Goal: Check status: Check status

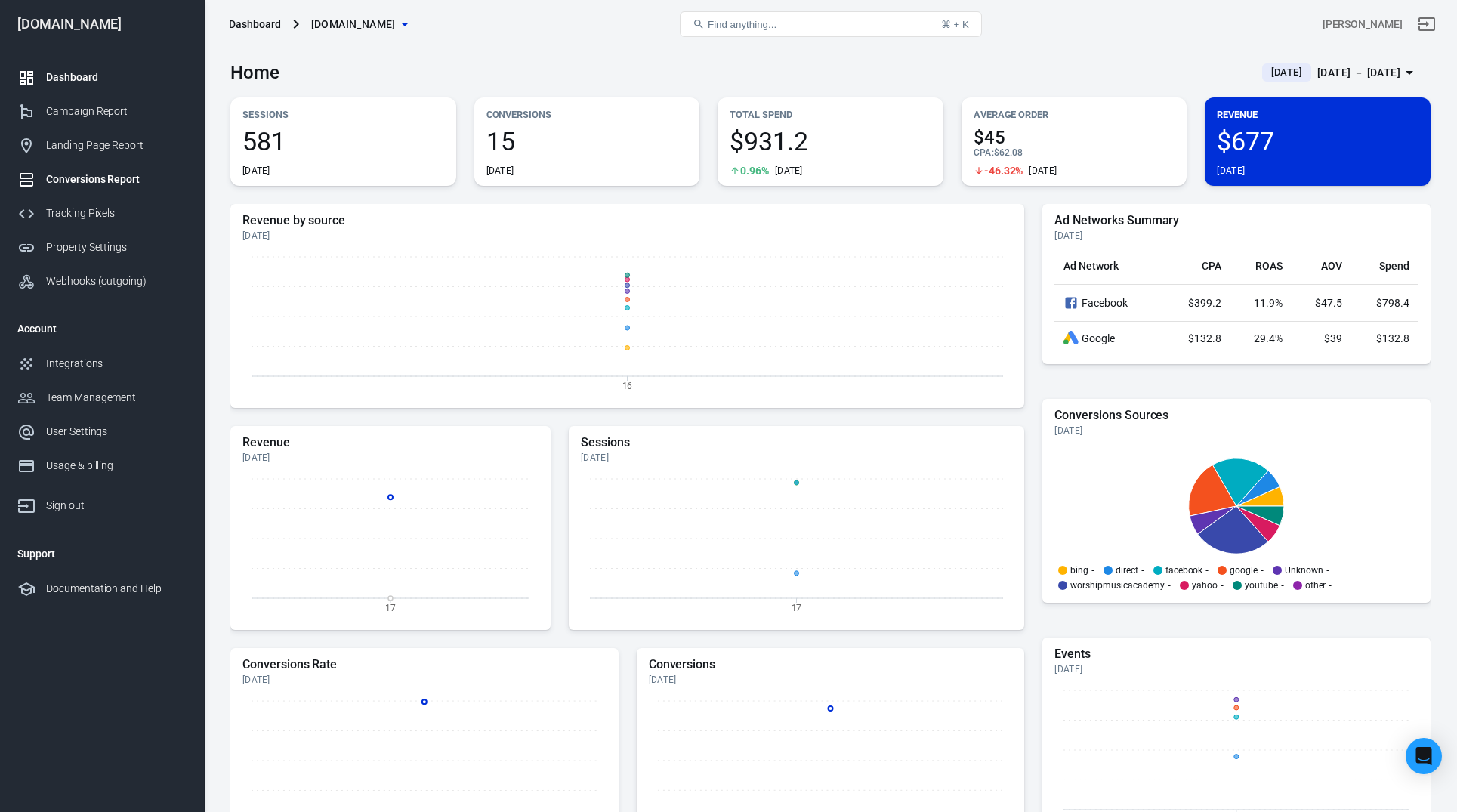
click at [95, 184] on div "Conversions Report" at bounding box center [116, 179] width 141 height 16
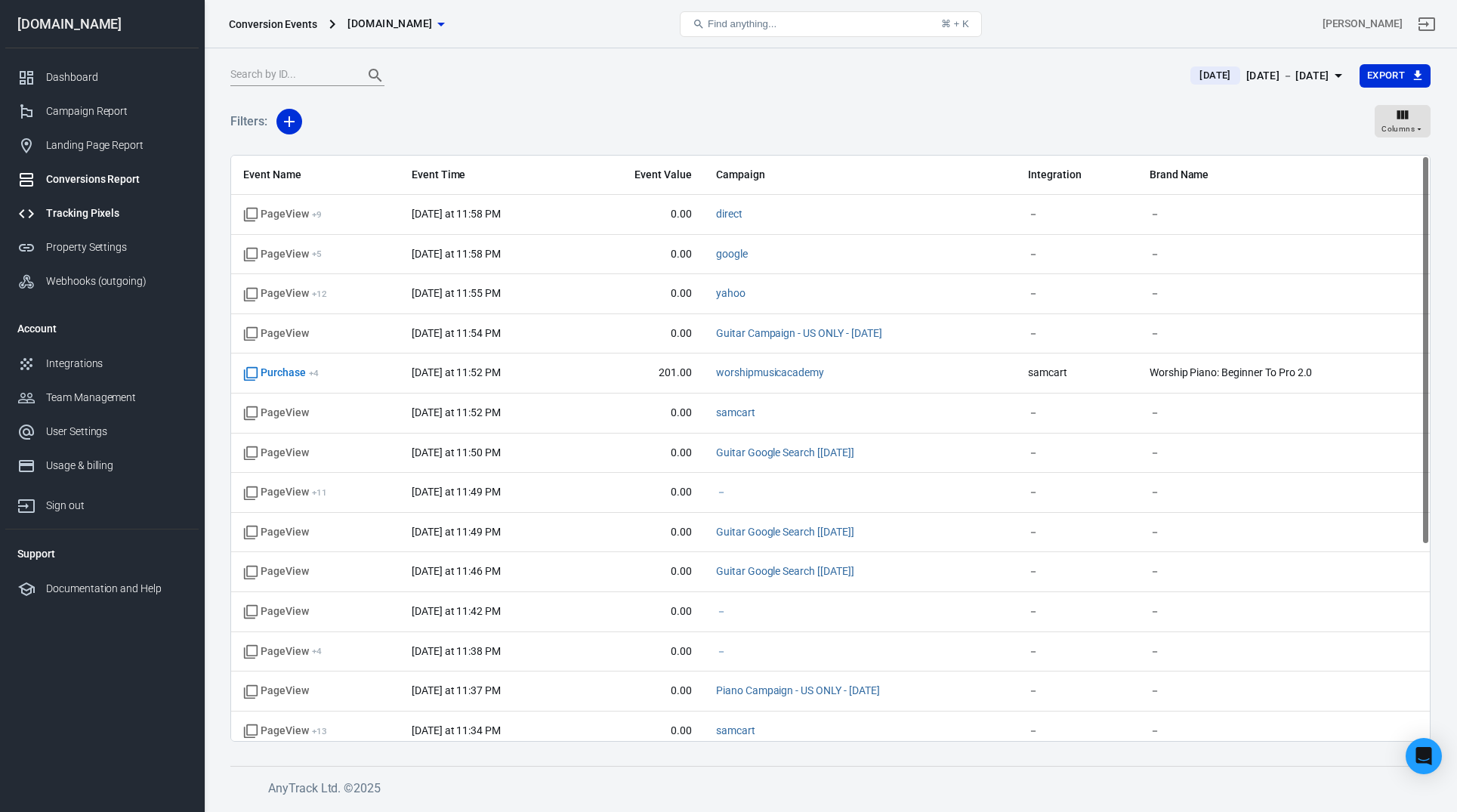
click at [86, 215] on div "Tracking Pixels" at bounding box center [116, 213] width 141 height 16
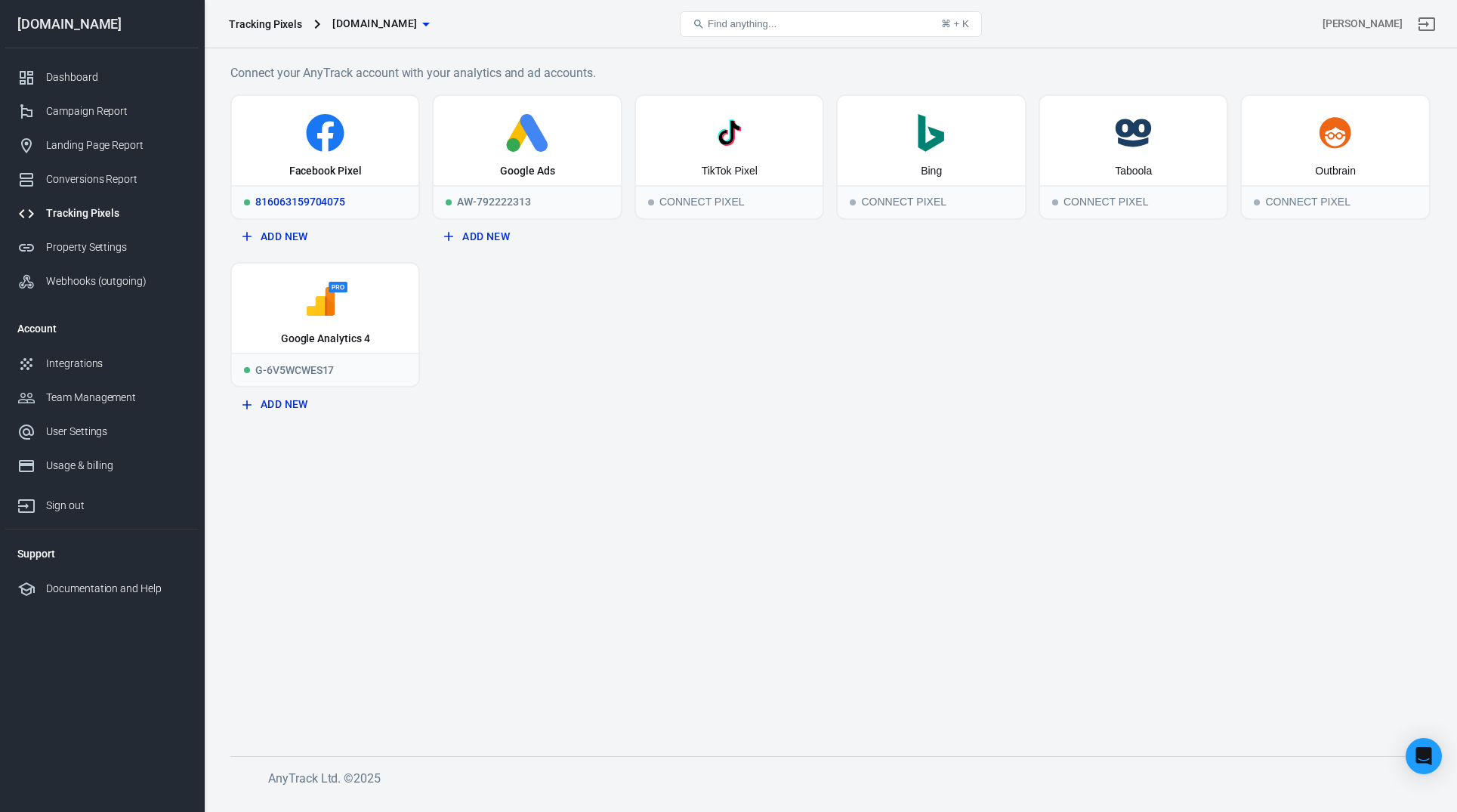
click at [357, 141] on icon at bounding box center [325, 132] width 174 height 37
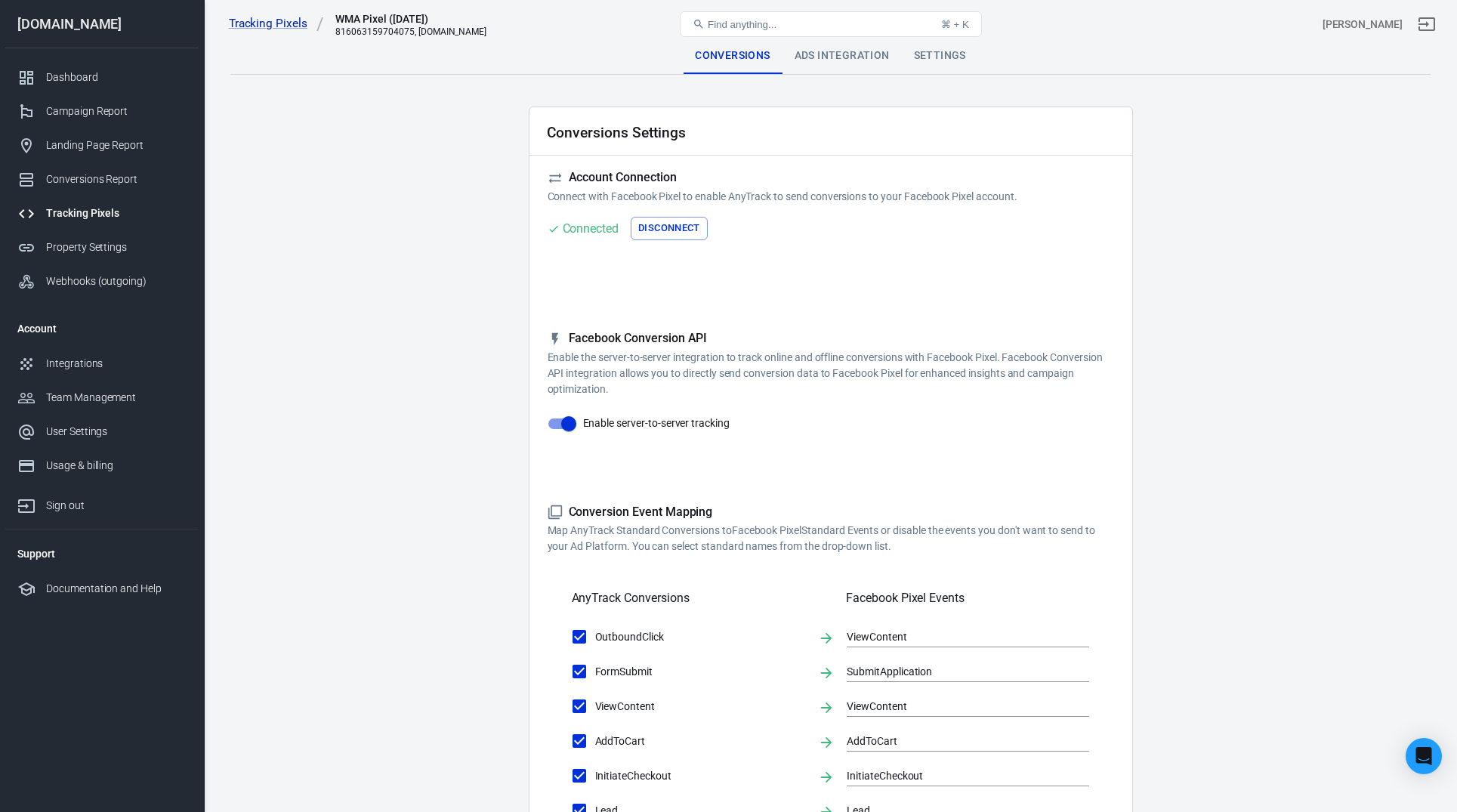
click at [859, 56] on div "Ads Integration" at bounding box center [842, 56] width 120 height 36
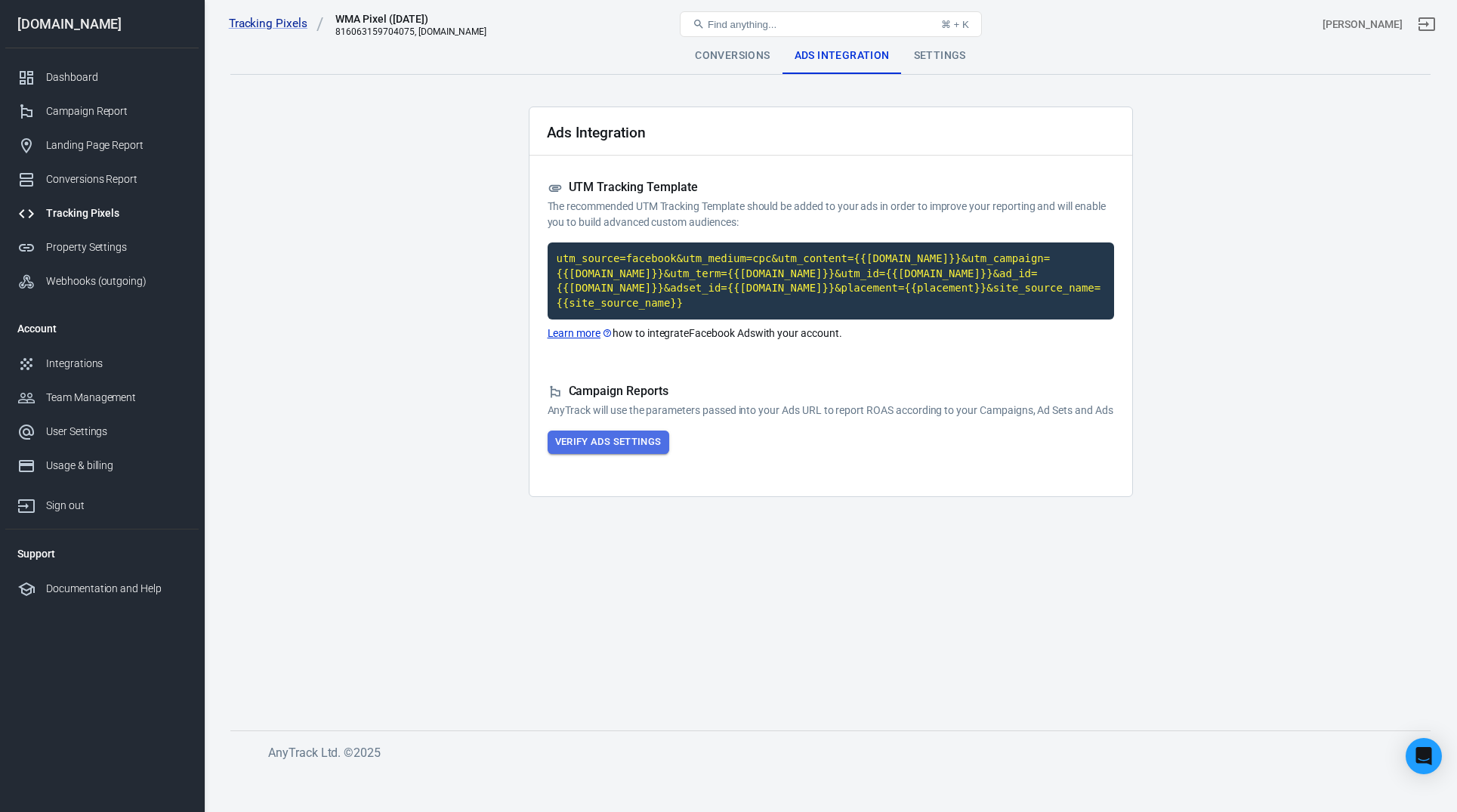
click at [616, 453] on button "Verify Ads Settings" at bounding box center [608, 441] width 122 height 23
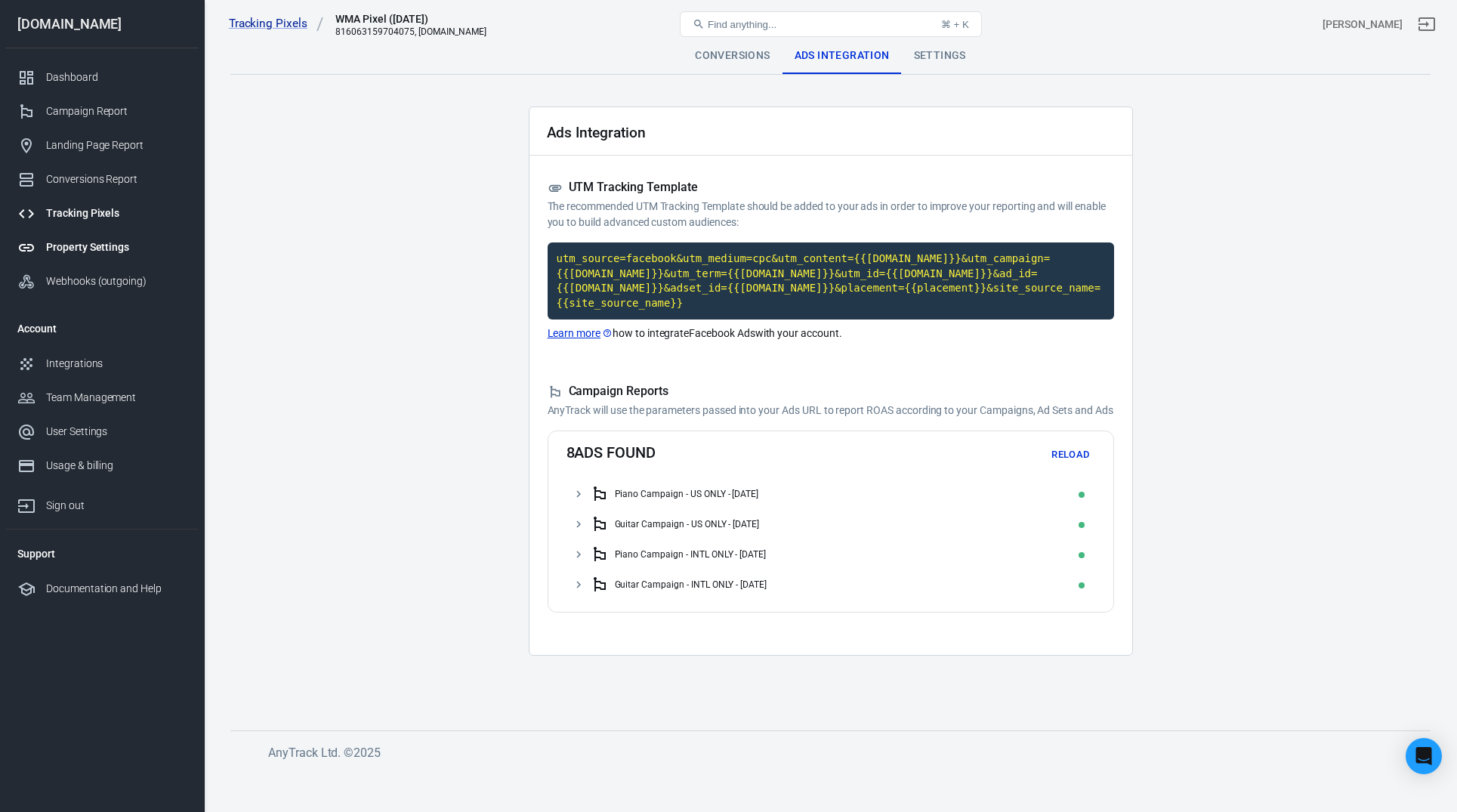
click at [88, 240] on div "Property Settings" at bounding box center [116, 247] width 141 height 16
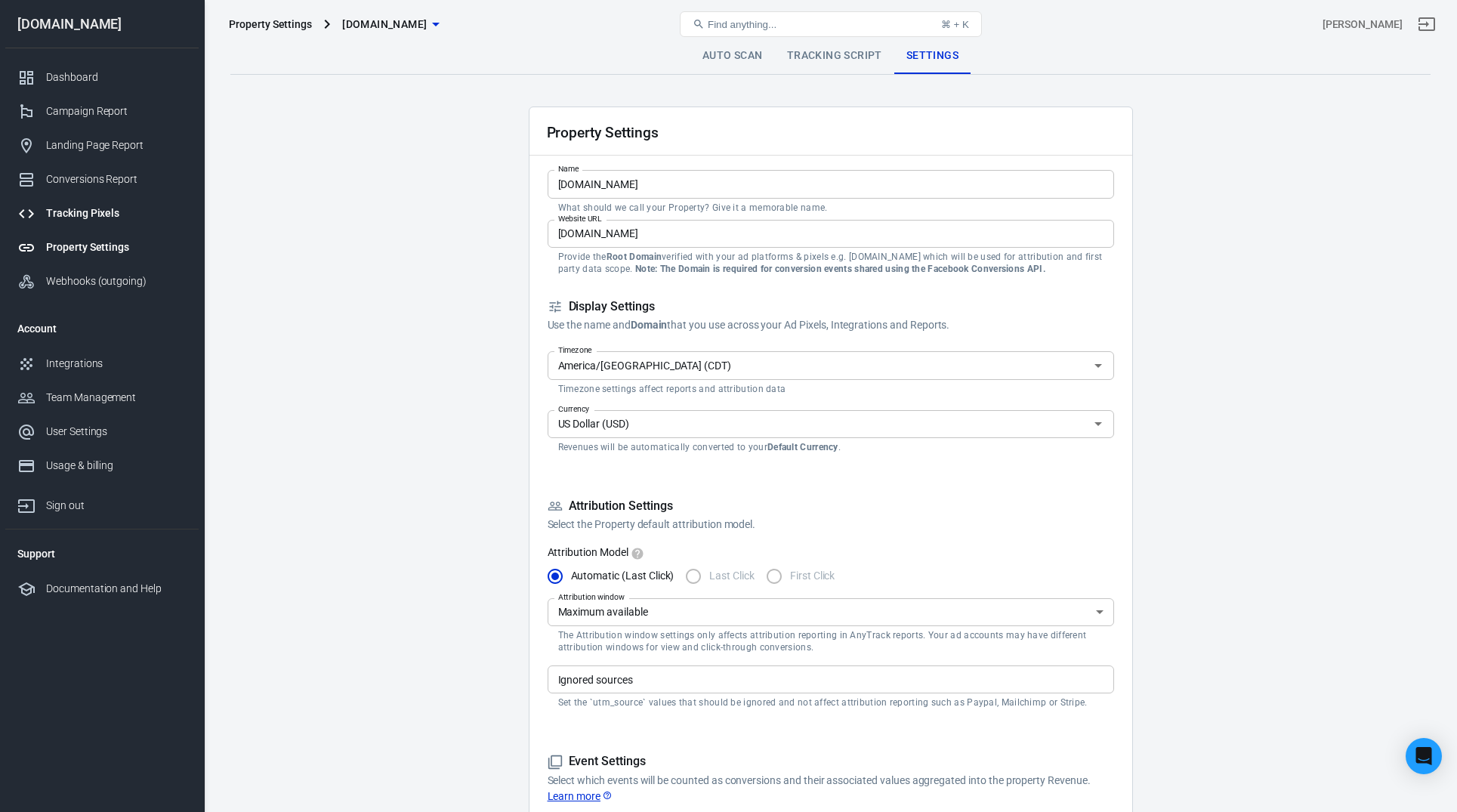
click at [91, 213] on div "Tracking Pixels" at bounding box center [116, 213] width 141 height 16
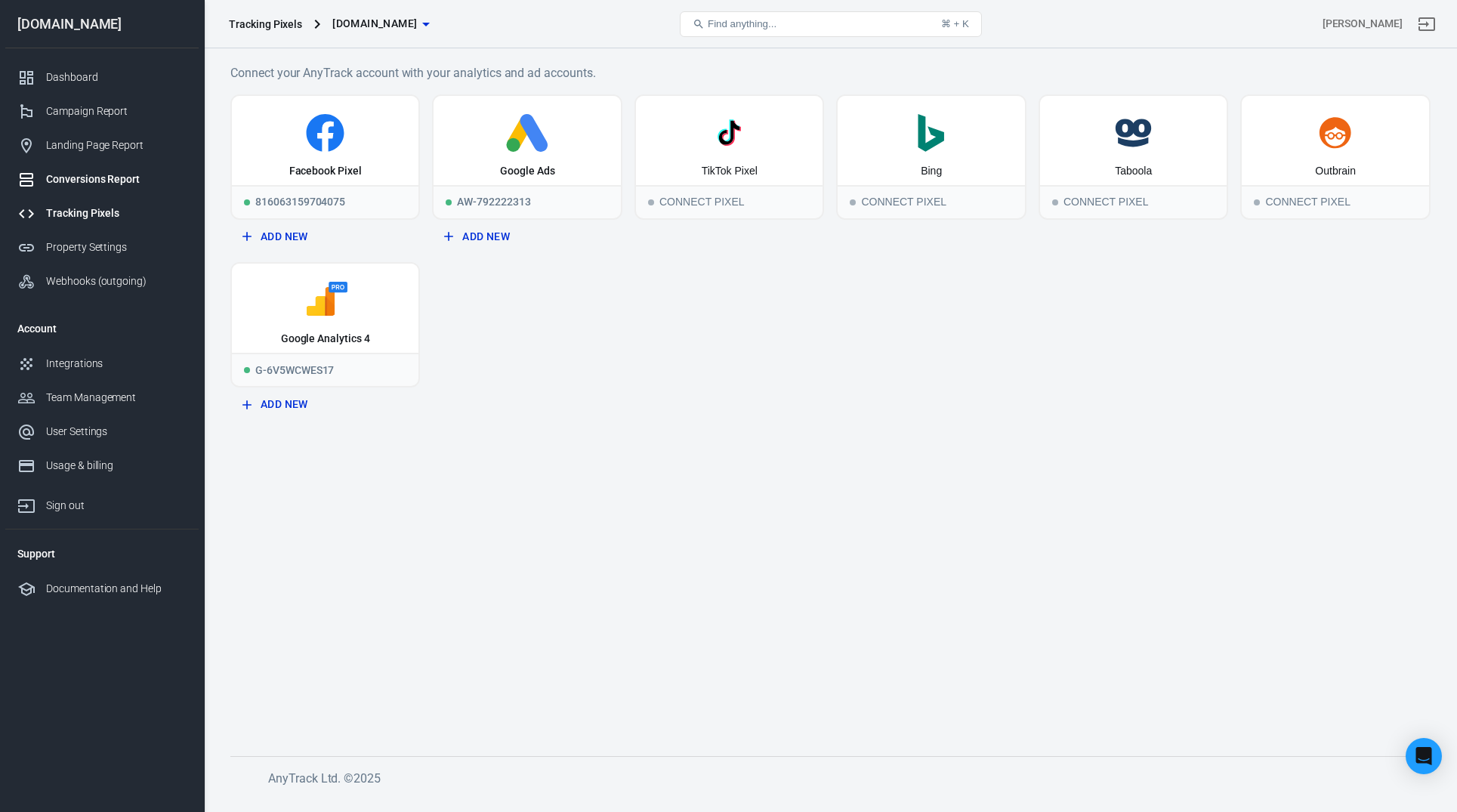
click at [115, 173] on div "Conversions Report" at bounding box center [116, 179] width 141 height 16
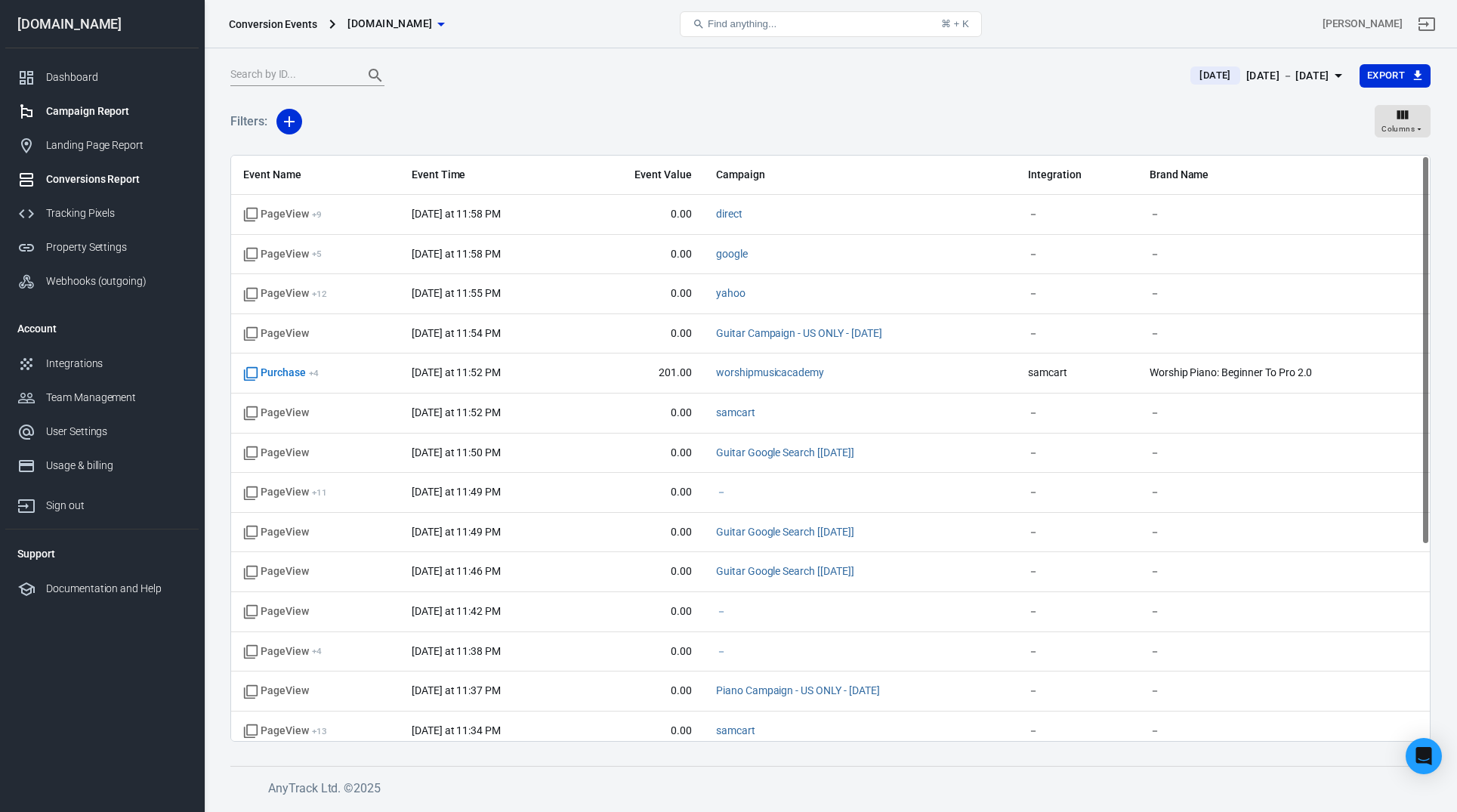
click at [76, 110] on div "Campaign Report" at bounding box center [116, 111] width 141 height 16
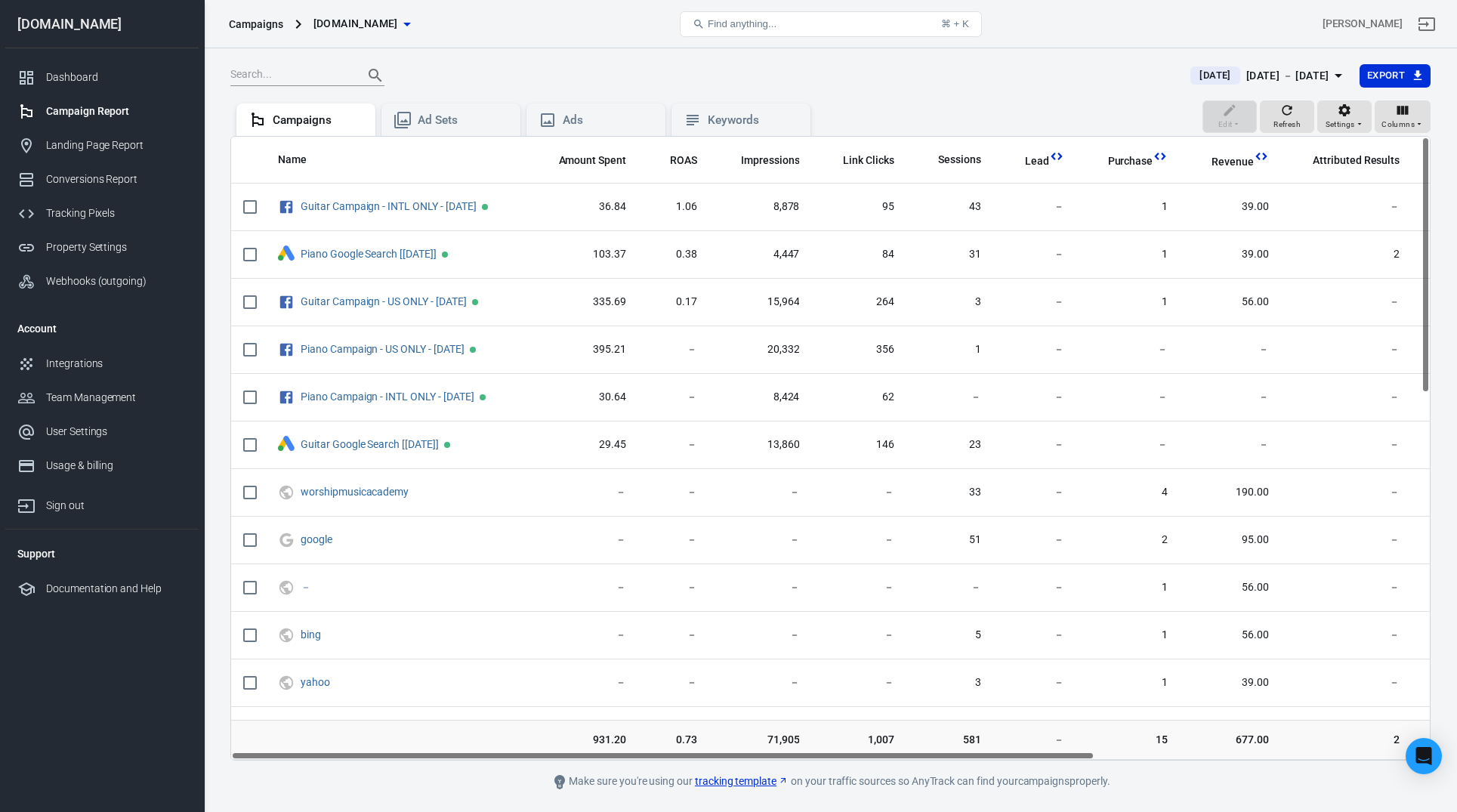
click at [1334, 70] on icon "button" at bounding box center [1338, 75] width 18 height 18
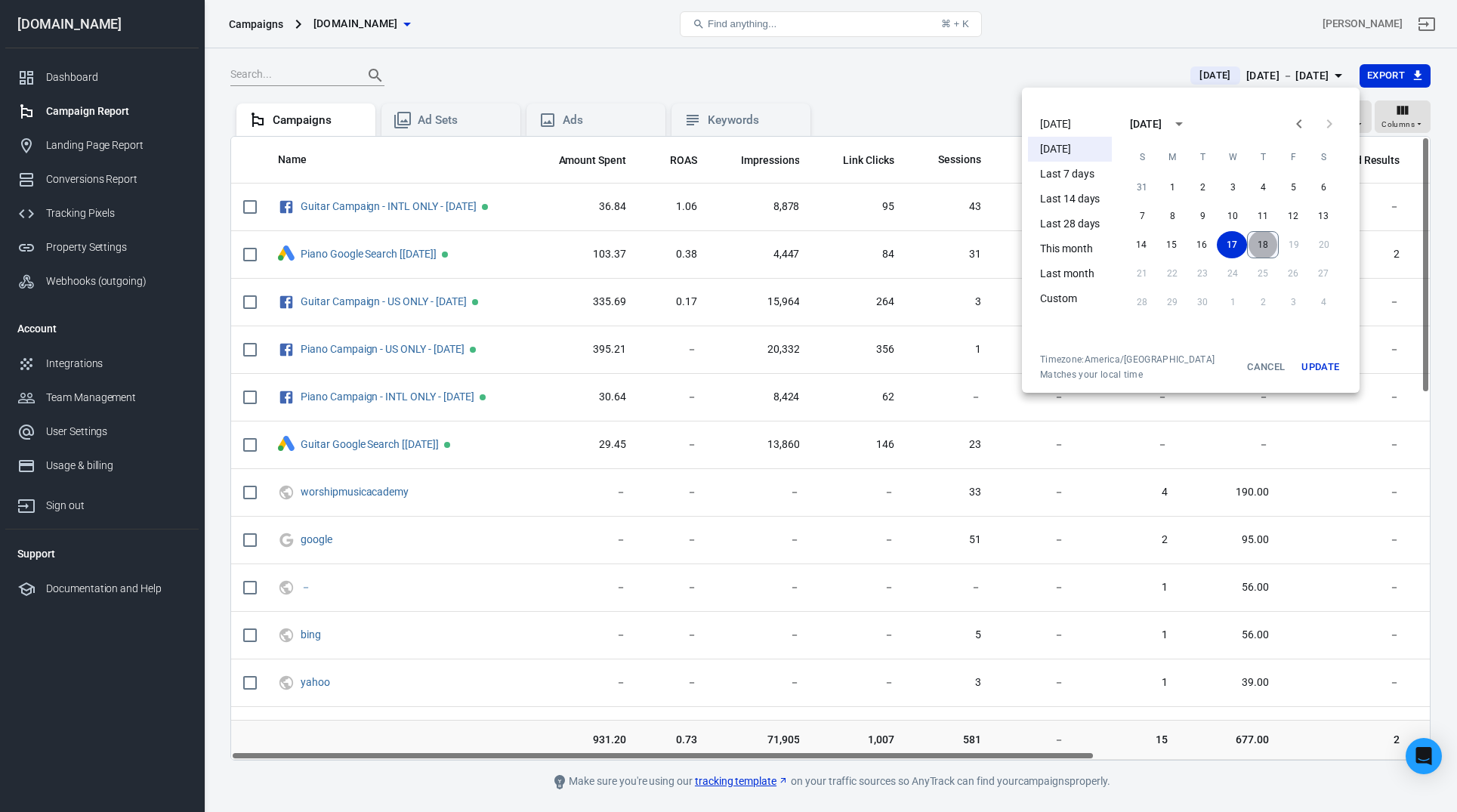
click at [1263, 233] on button "18" at bounding box center [1263, 244] width 32 height 27
click at [1265, 244] on button "18" at bounding box center [1263, 244] width 31 height 27
click at [1322, 365] on button "Update" at bounding box center [1320, 367] width 48 height 27
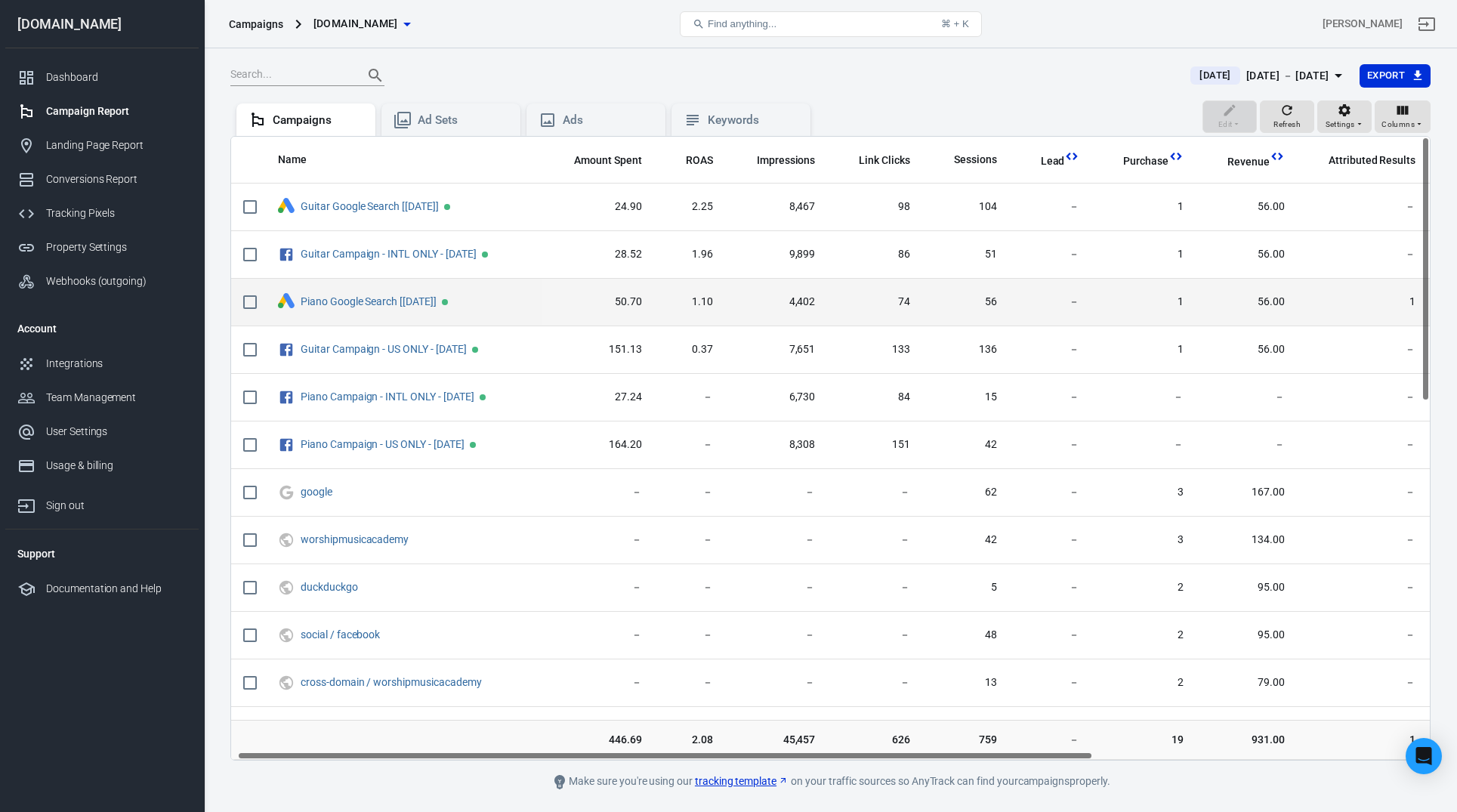
scroll to position [0, 44]
